Goal: Task Accomplishment & Management: Manage account settings

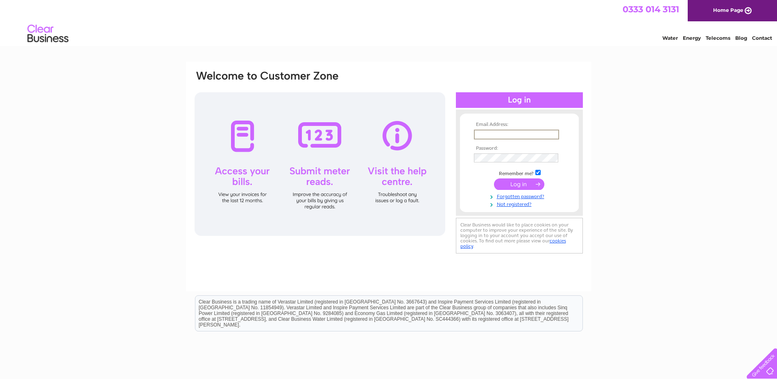
click at [494, 132] on input "text" at bounding box center [516, 134] width 85 height 10
type input "margaret@virleyhouse.co.uk"
click at [515, 184] on input "submit" at bounding box center [519, 182] width 50 height 11
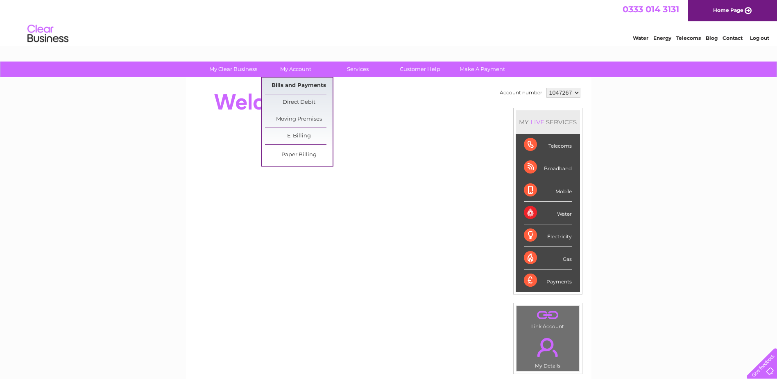
click at [301, 81] on link "Bills and Payments" at bounding box center [299, 85] width 68 height 16
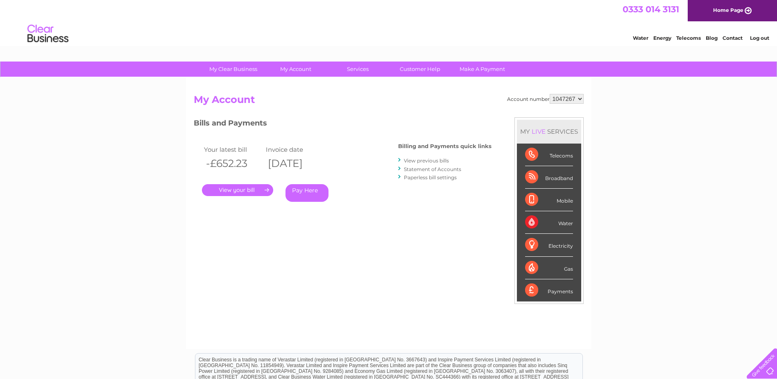
click at [265, 190] on link "." at bounding box center [237, 190] width 71 height 12
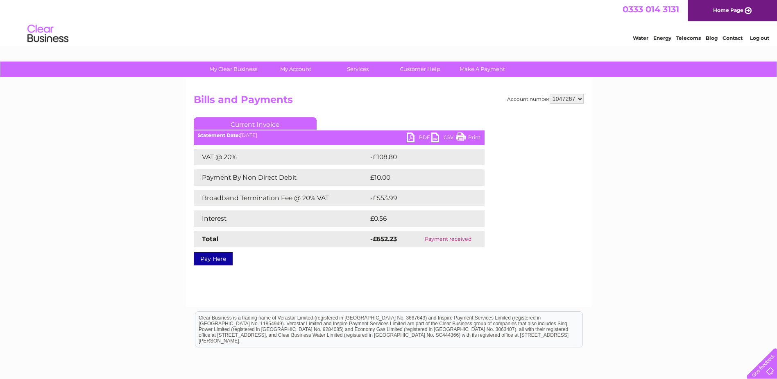
click at [421, 138] on link "PDF" at bounding box center [419, 138] width 25 height 12
